Goal: Find specific page/section: Find specific page/section

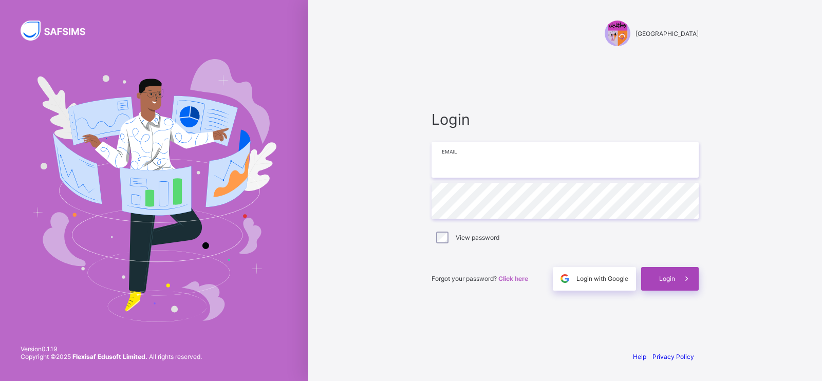
type input "**********"
click at [670, 280] on span "Login" at bounding box center [667, 279] width 16 height 8
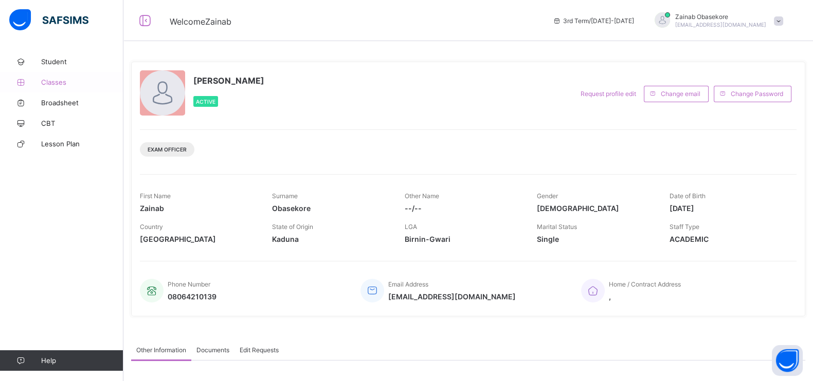
click at [58, 82] on span "Classes" at bounding box center [82, 82] width 82 height 8
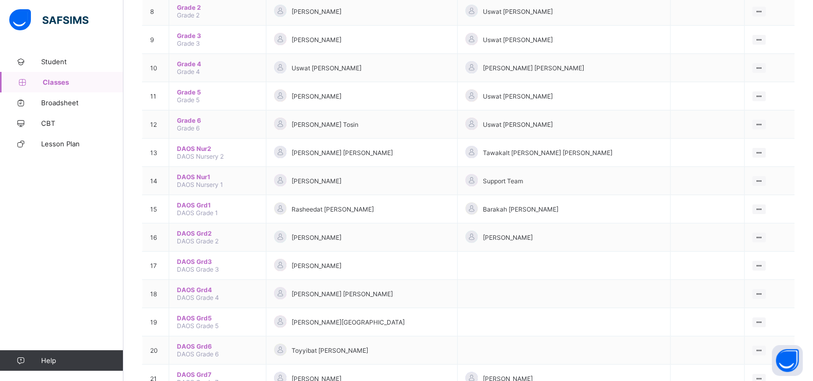
scroll to position [328, 0]
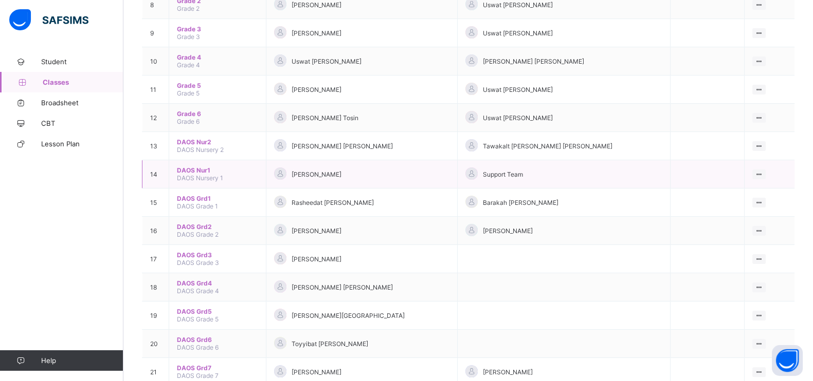
click at [763, 170] on div "View Class" at bounding box center [759, 175] width 14 height 10
click at [763, 185] on ul "View Class" at bounding box center [737, 195] width 57 height 20
click at [760, 156] on ul "View Class" at bounding box center [737, 166] width 57 height 20
click at [755, 161] on div "View Class" at bounding box center [745, 166] width 32 height 10
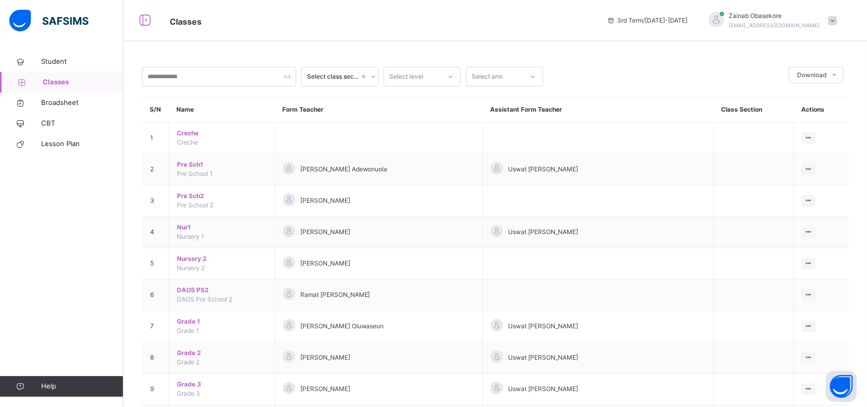
click at [65, 205] on div "Student Classes Broadsheet CBT Lesson Plan Help" at bounding box center [61, 223] width 123 height 365
